Goal: Task Accomplishment & Management: Manage account settings

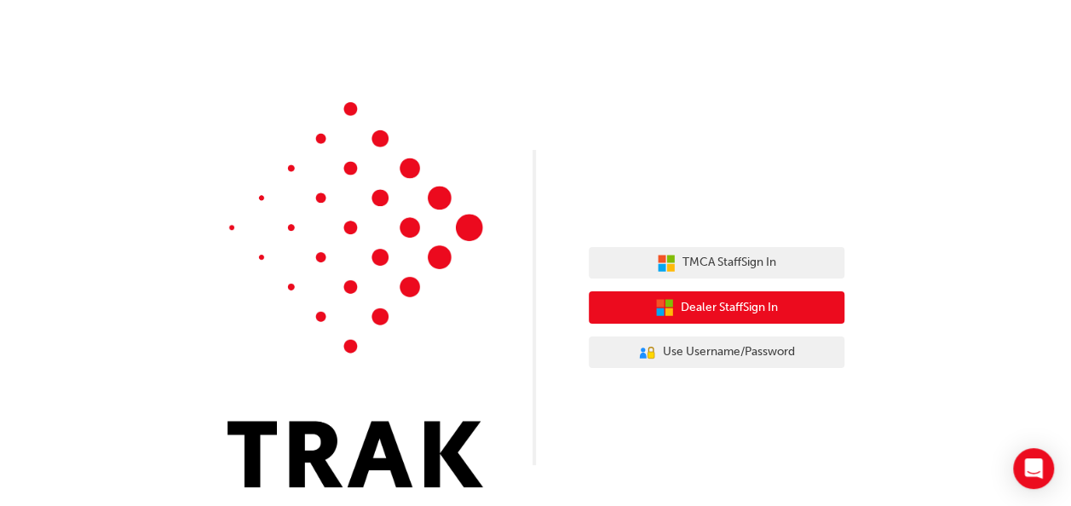
click at [734, 305] on span "Dealer Staff Sign In" at bounding box center [729, 308] width 97 height 20
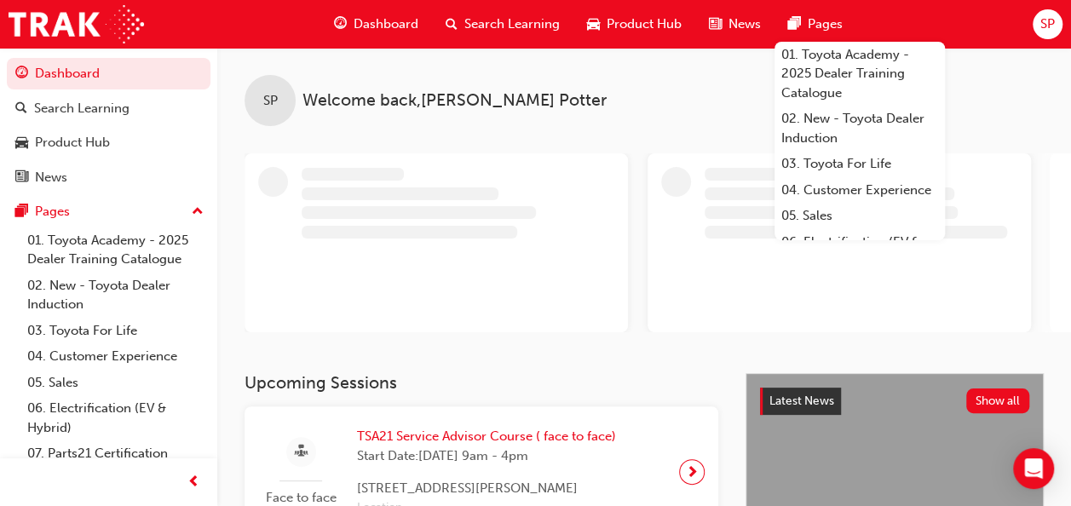
click at [1049, 20] on span "SP" at bounding box center [1047, 24] width 14 height 20
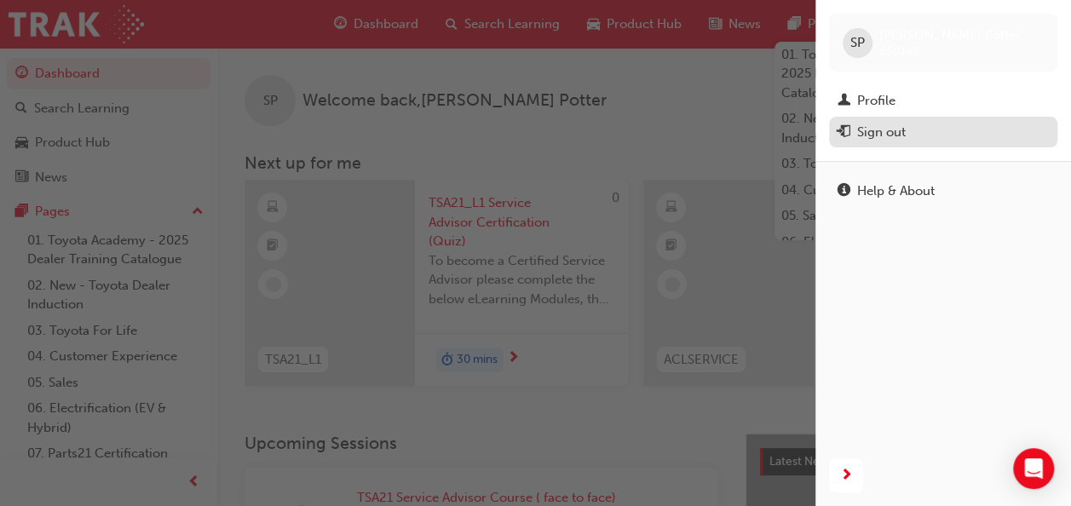
click at [894, 141] on div "Sign out" at bounding box center [881, 133] width 49 height 20
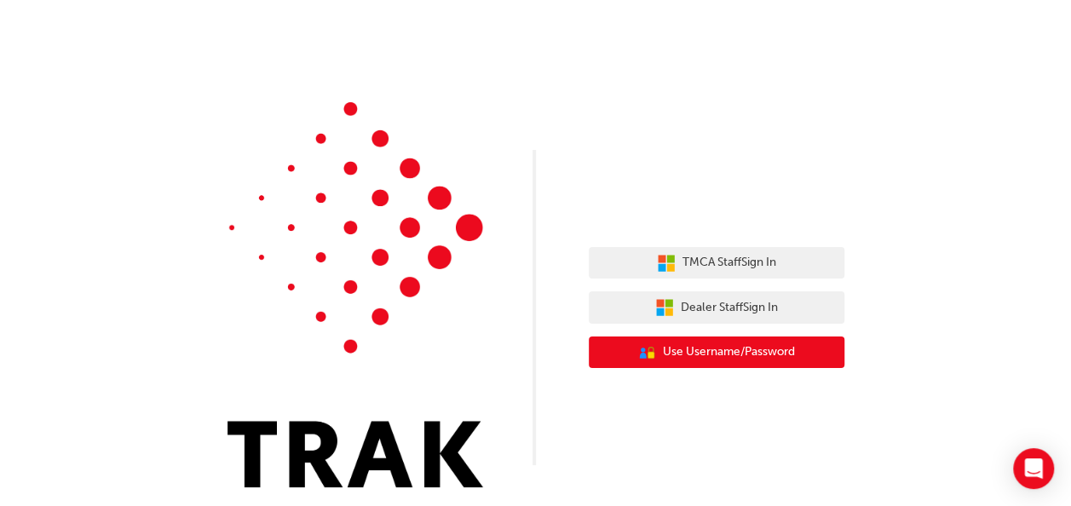
click at [746, 356] on span "Use Username/Password" at bounding box center [729, 352] width 132 height 20
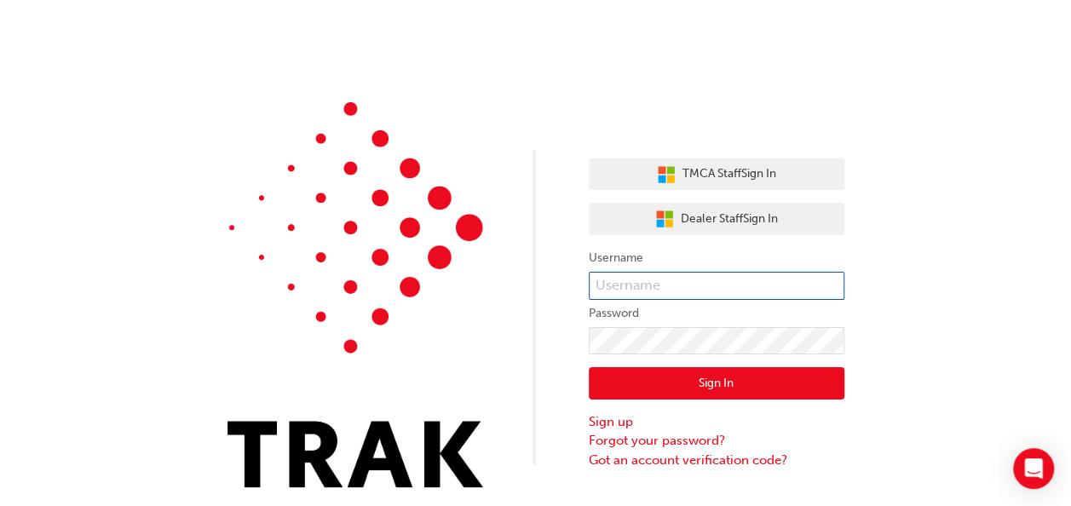
click at [693, 285] on input "text" at bounding box center [717, 286] width 256 height 29
